Goal: Find specific page/section: Find specific page/section

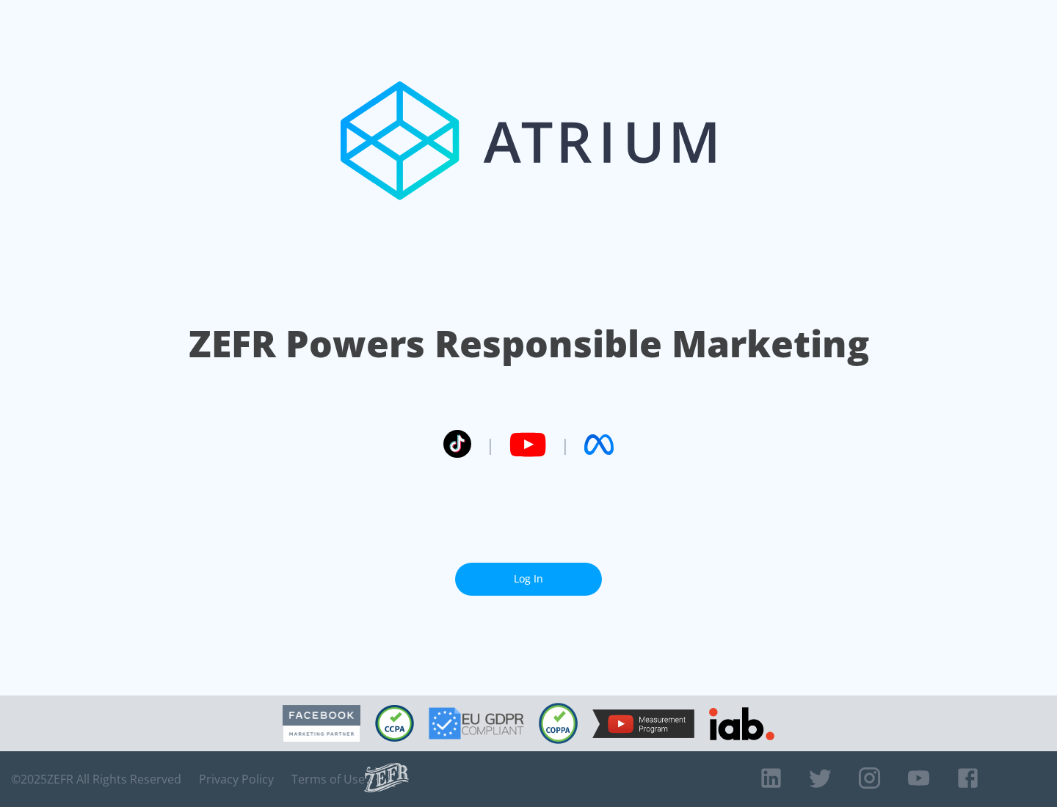
click at [528, 579] on link "Log In" at bounding box center [528, 579] width 147 height 33
